Goal: Information Seeking & Learning: Learn about a topic

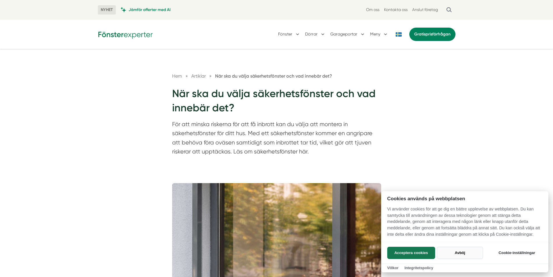
click at [456, 252] on button "Avböj" at bounding box center [460, 253] width 46 height 12
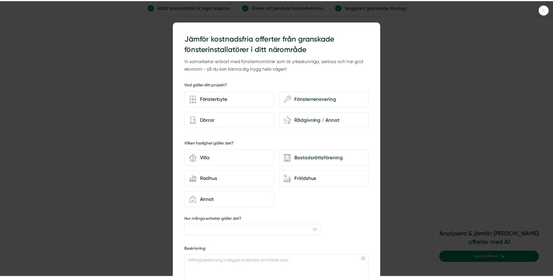
scroll to position [1481, 0]
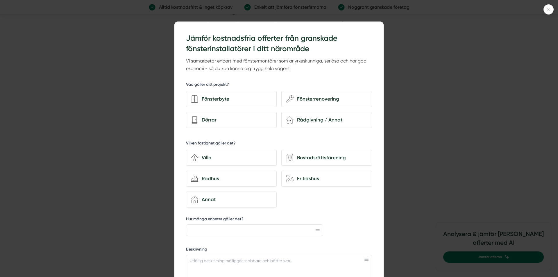
click at [548, 9] on icon at bounding box center [548, 9] width 10 height 3
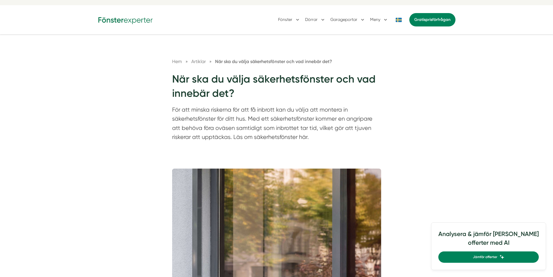
scroll to position [0, 0]
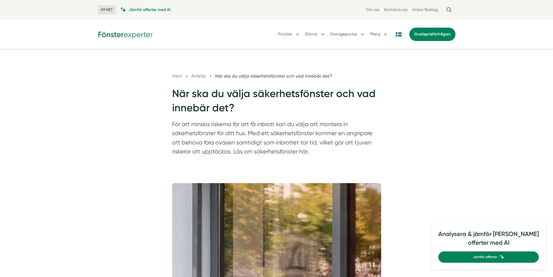
click at [290, 34] on button "Fönster" at bounding box center [289, 34] width 22 height 15
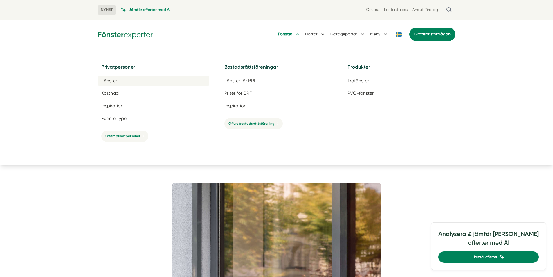
click at [111, 78] on span "Fönster" at bounding box center [109, 81] width 16 height 6
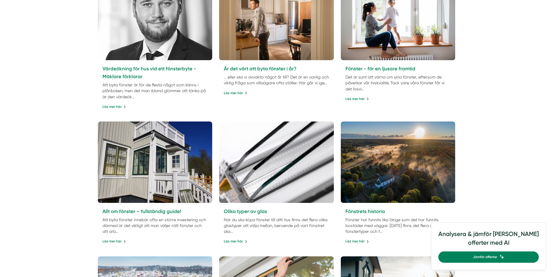
scroll to position [320, 0]
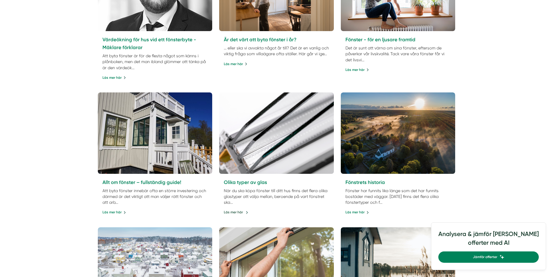
click at [232, 211] on link "Läs mer här" at bounding box center [236, 212] width 24 height 6
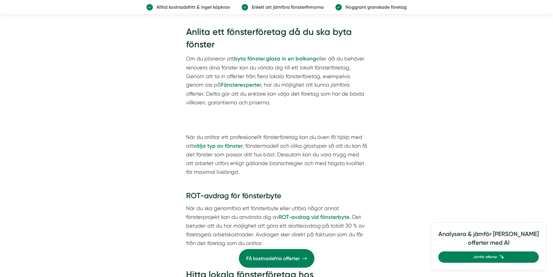
scroll to position [2062, 0]
